Goal: Task Accomplishment & Management: Manage account settings

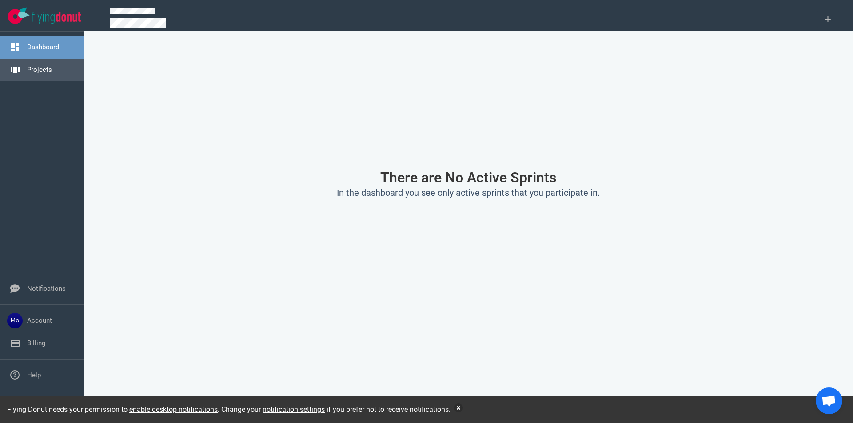
click at [33, 74] on link "Projects" at bounding box center [39, 70] width 25 height 8
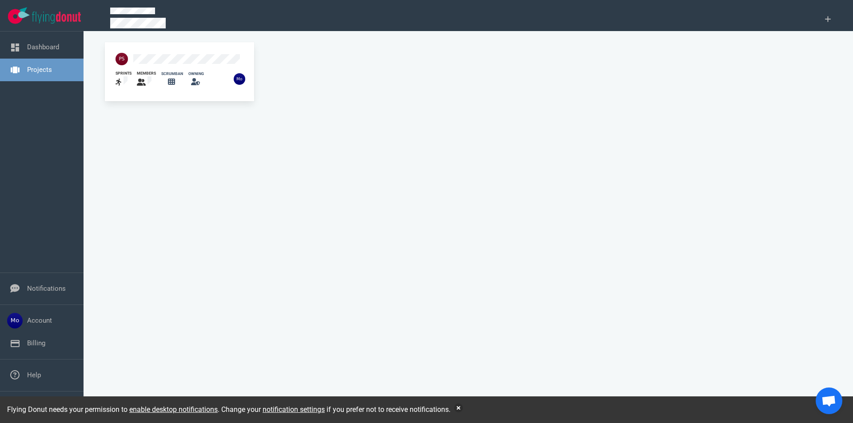
click at [185, 72] on div "owning" at bounding box center [193, 79] width 21 height 27
click at [127, 54] on figure at bounding box center [121, 59] width 12 height 12
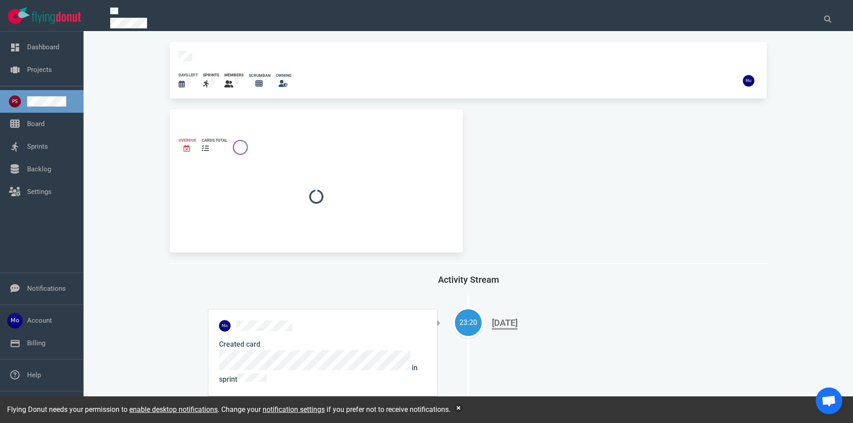
select select "tasks"
click at [508, 320] on div "[DATE]" at bounding box center [505, 326] width 26 height 12
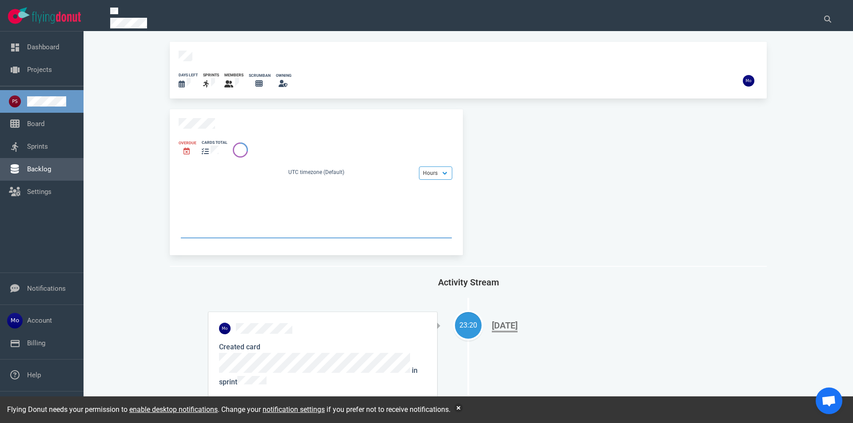
click at [47, 166] on link "Backlog" at bounding box center [39, 169] width 24 height 8
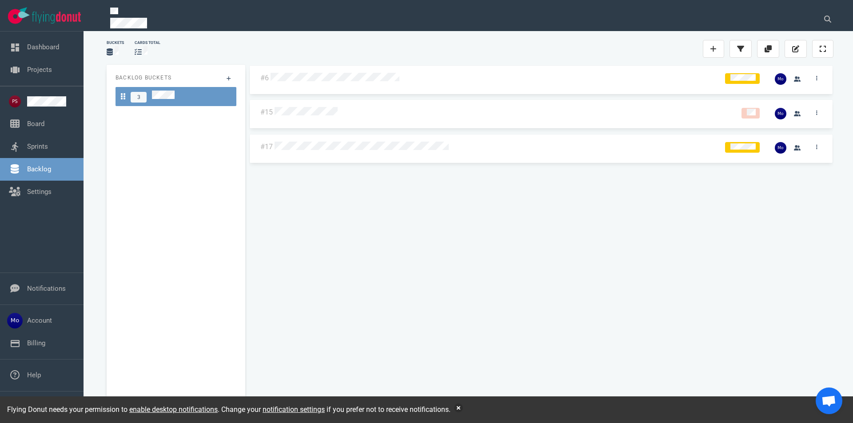
click at [189, 135] on div "Backlog Buckets 3" at bounding box center [176, 238] width 139 height 347
click at [229, 72] on button at bounding box center [228, 78] width 19 height 13
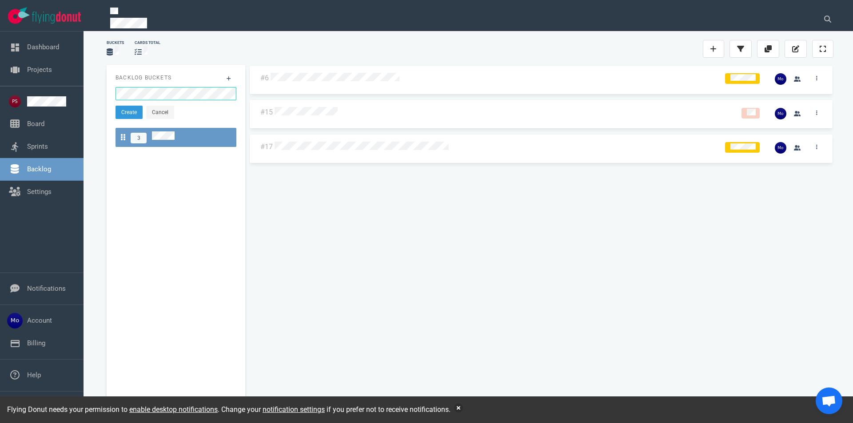
click button "Create" at bounding box center [128, 112] width 27 height 13
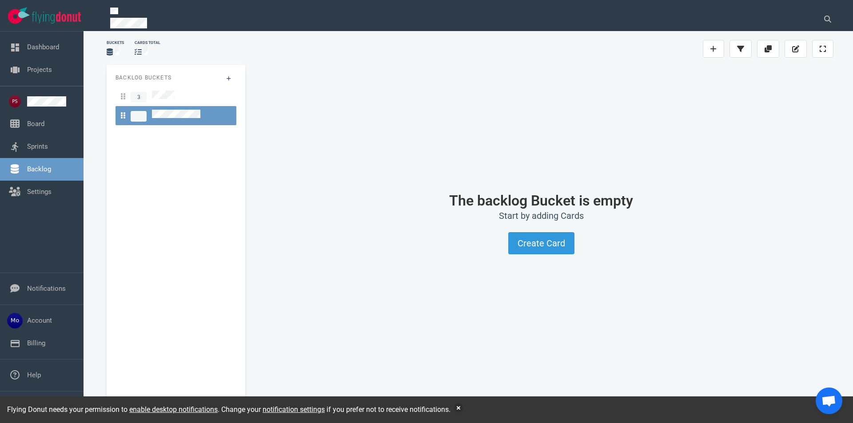
click at [142, 111] on span at bounding box center [139, 116] width 16 height 11
click at [550, 235] on button "Create Card" at bounding box center [541, 243] width 66 height 22
drag, startPoint x: 559, startPoint y: 254, endPoint x: 555, endPoint y: 249, distance: 5.7
click at [559, 254] on button "Create Card" at bounding box center [541, 243] width 66 height 22
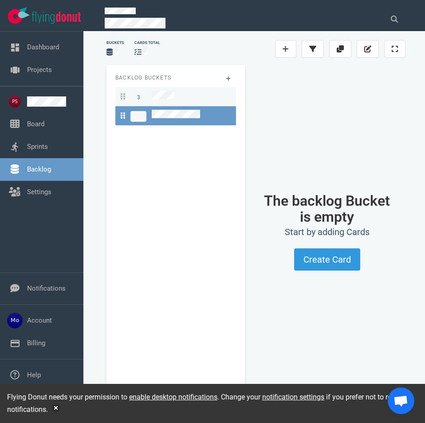
click at [164, 88] on link "3" at bounding box center [175, 96] width 121 height 19
click at [342, 122] on div "The backlog Bucket is empty Start by adding Cards Create Card" at bounding box center [327, 232] width 157 height 334
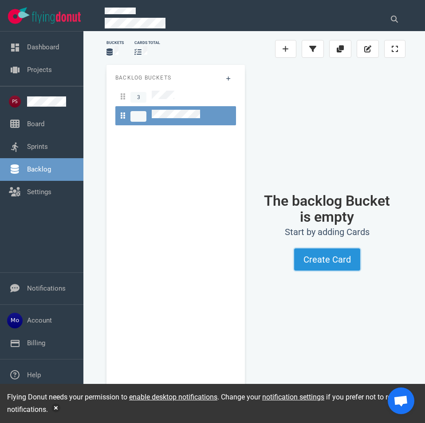
click at [340, 263] on button "Create Card" at bounding box center [327, 259] width 66 height 22
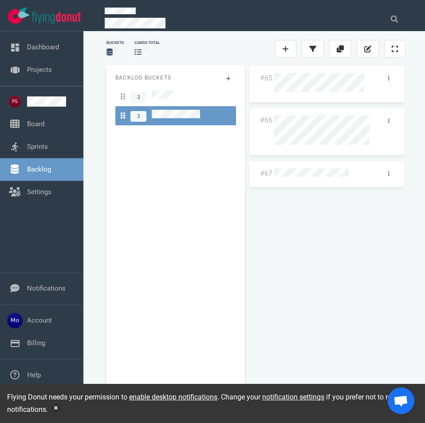
click at [297, 184] on div "#67" at bounding box center [328, 174] width 156 height 26
click at [307, 191] on div "#65 #66 #67" at bounding box center [327, 235] width 157 height 340
click at [286, 45] on icon at bounding box center [286, 48] width 6 height 7
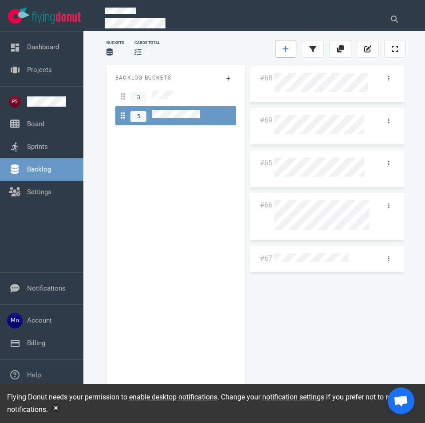
click at [287, 51] on icon at bounding box center [286, 48] width 6 height 7
